Goal: Transaction & Acquisition: Purchase product/service

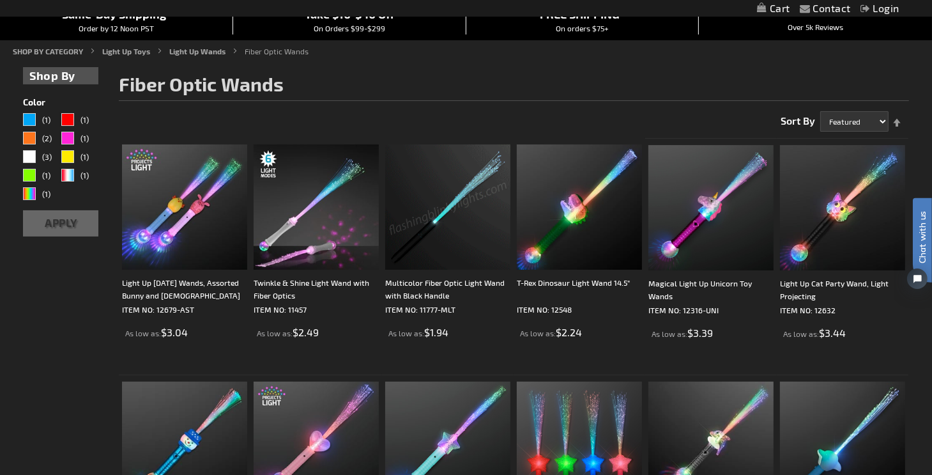
scroll to position [65, 0]
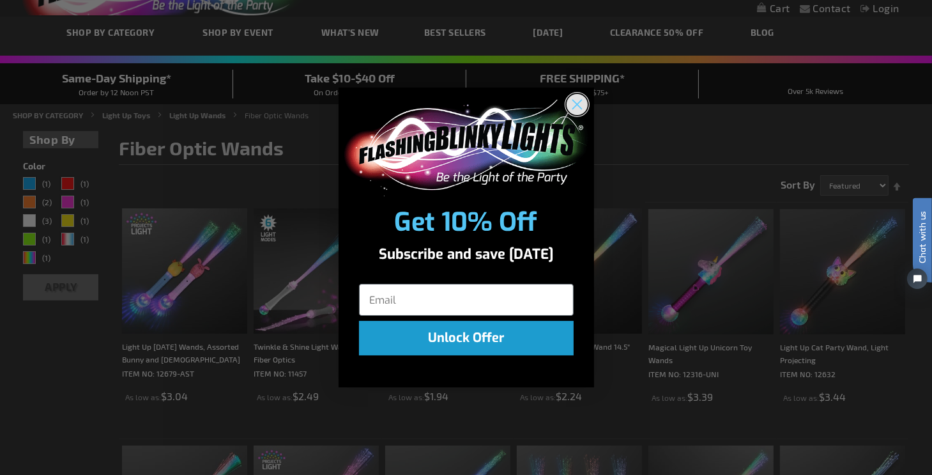
click at [583, 105] on circle "Close dialog" at bounding box center [576, 104] width 21 height 21
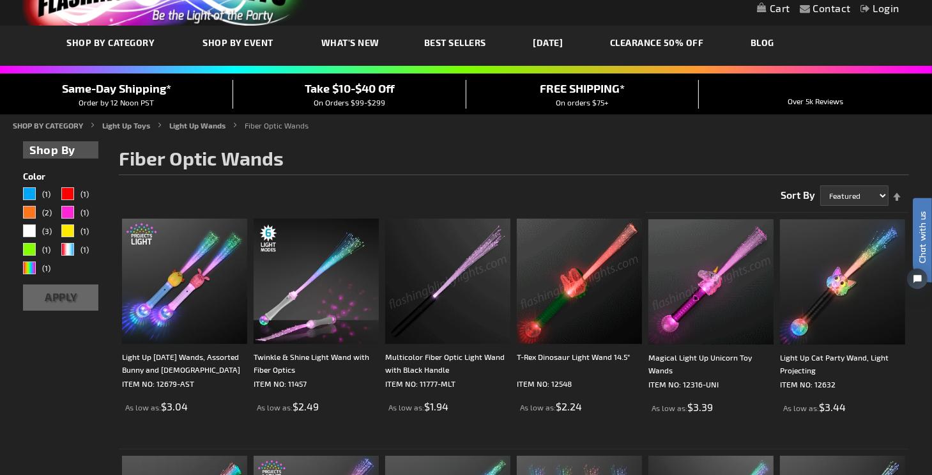
scroll to position [0, 0]
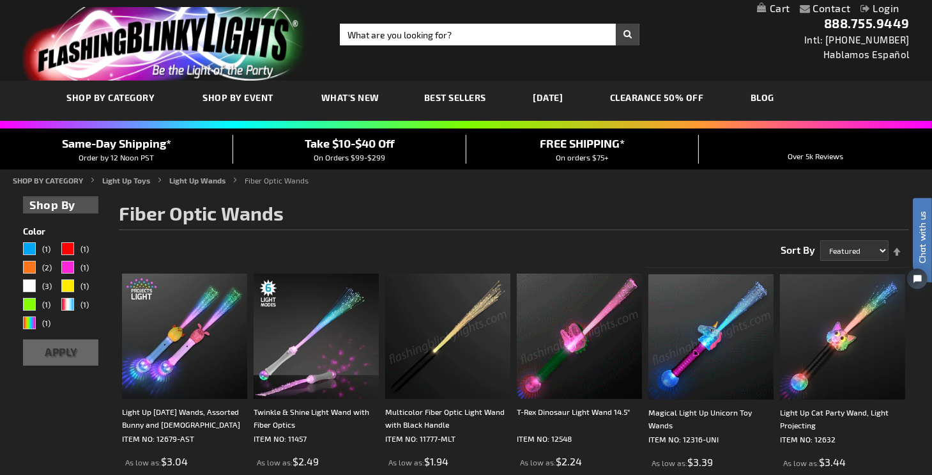
click at [676, 103] on link "CLEARANCE 50% OFF" at bounding box center [657, 97] width 113 height 43
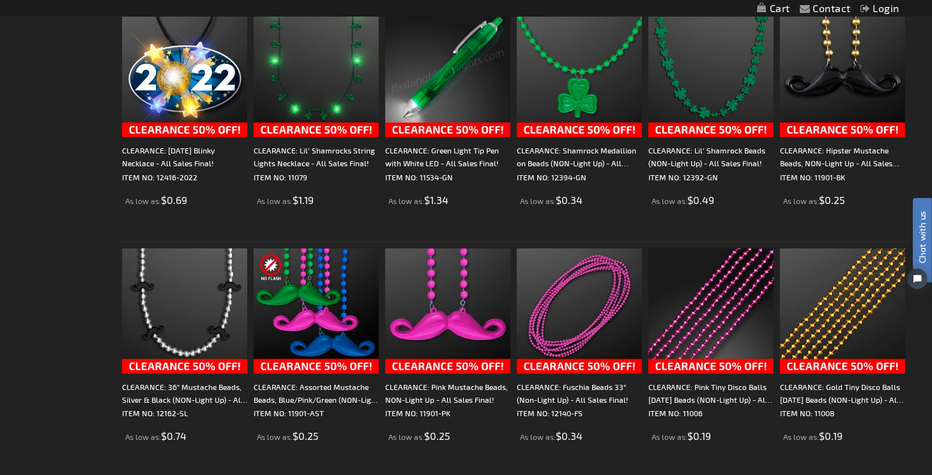
scroll to position [1917, 0]
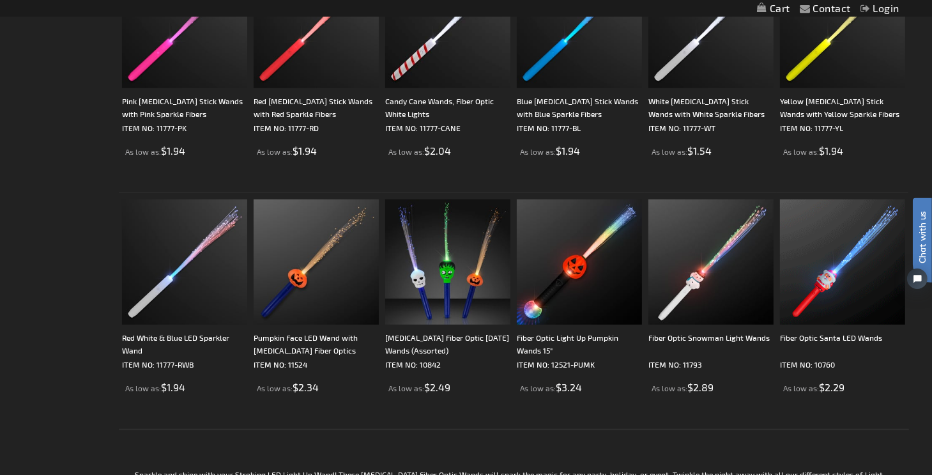
scroll to position [1022, 0]
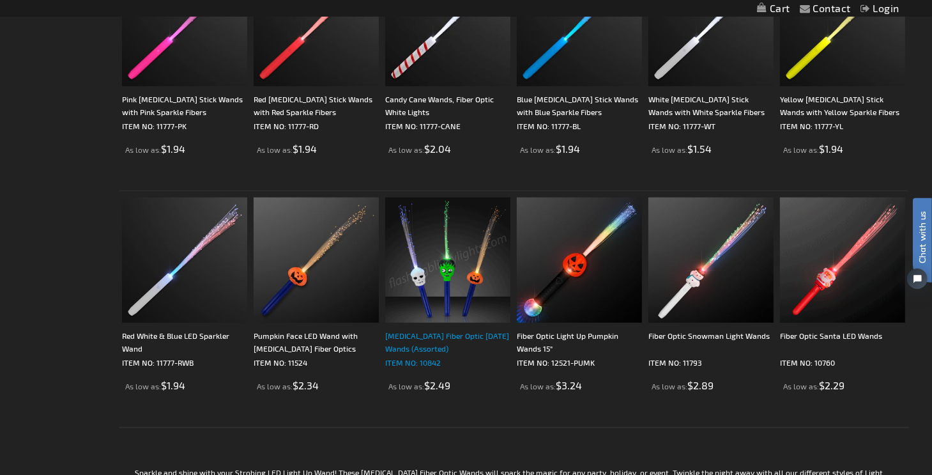
click at [439, 329] on div "[MEDICAL_DATA] Fiber Optic [DATE] Wands (Assorted)" at bounding box center [447, 342] width 125 height 26
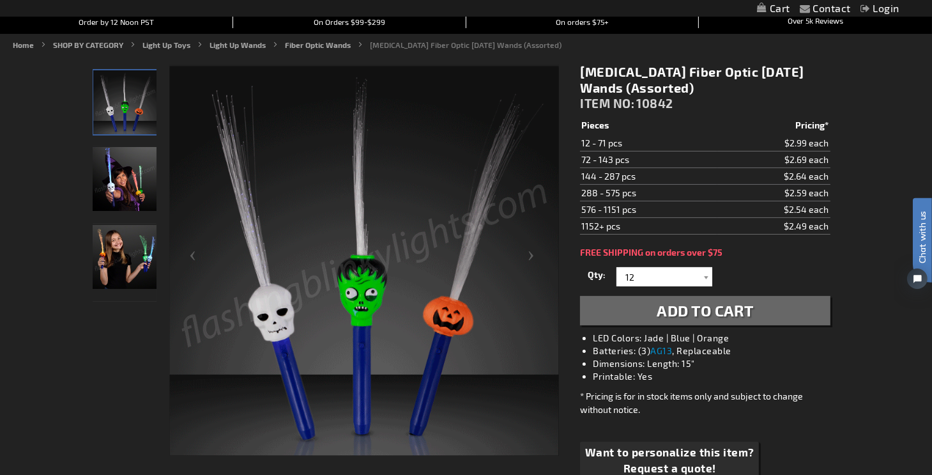
scroll to position [192, 0]
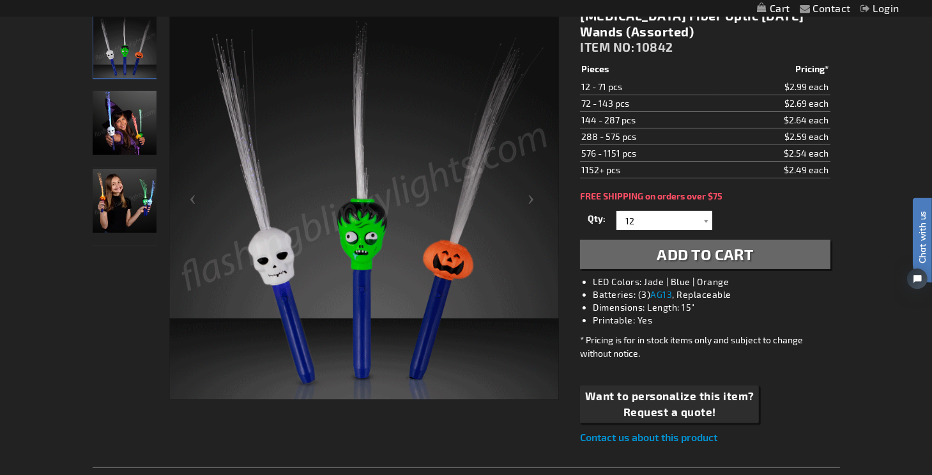
click at [683, 257] on span "Add to Cart" at bounding box center [705, 254] width 97 height 19
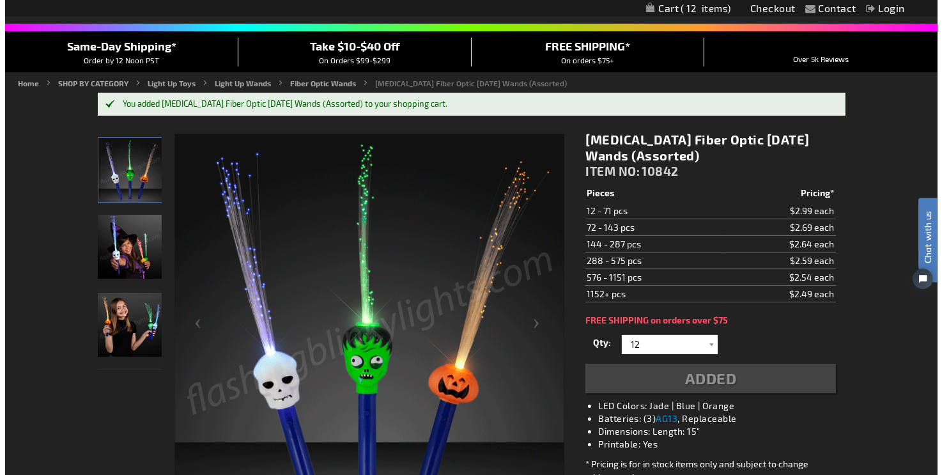
scroll to position [64, 0]
